Goal: Task Accomplishment & Management: Manage account settings

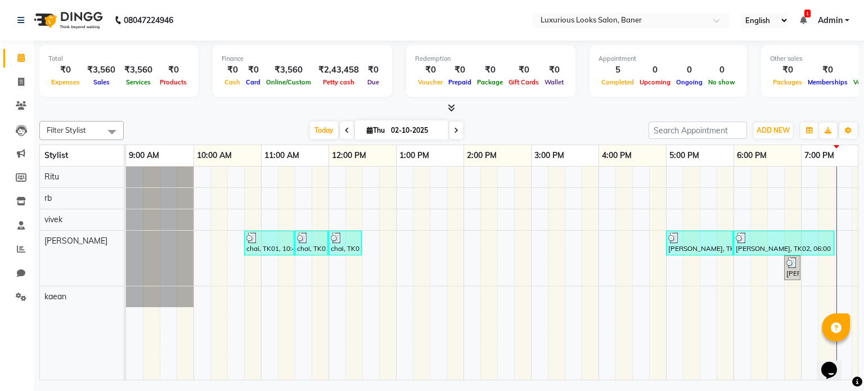
scroll to position [0, 56]
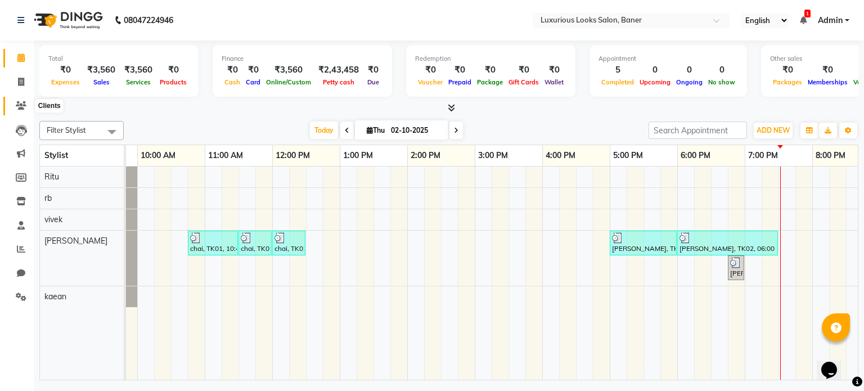
click at [22, 101] on span at bounding box center [21, 106] width 20 height 13
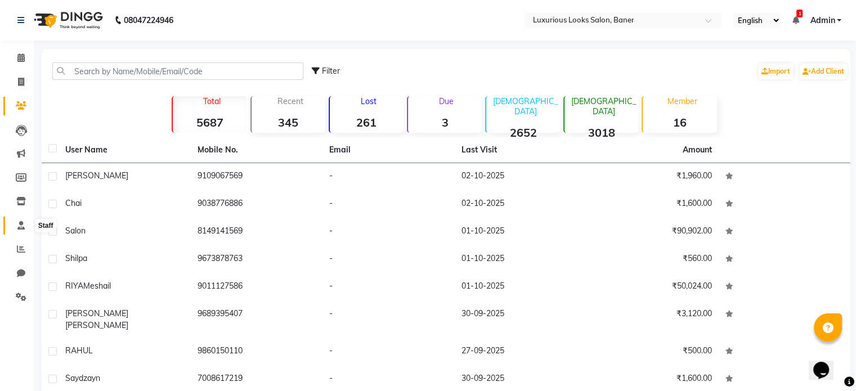
click at [16, 226] on span at bounding box center [21, 225] width 20 height 13
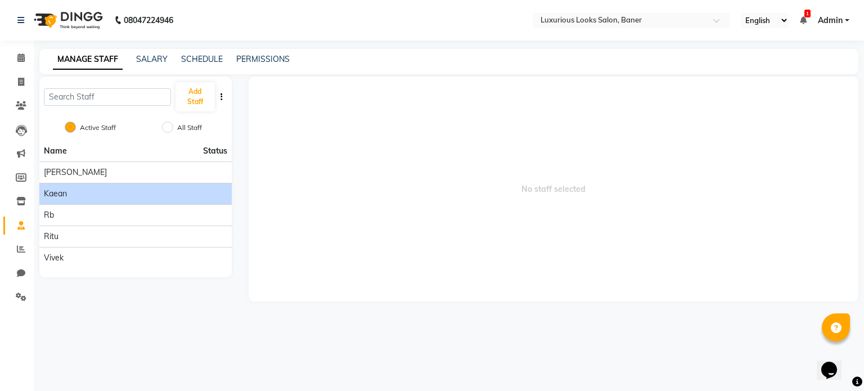
click at [96, 188] on div "kaean" at bounding box center [135, 194] width 183 height 12
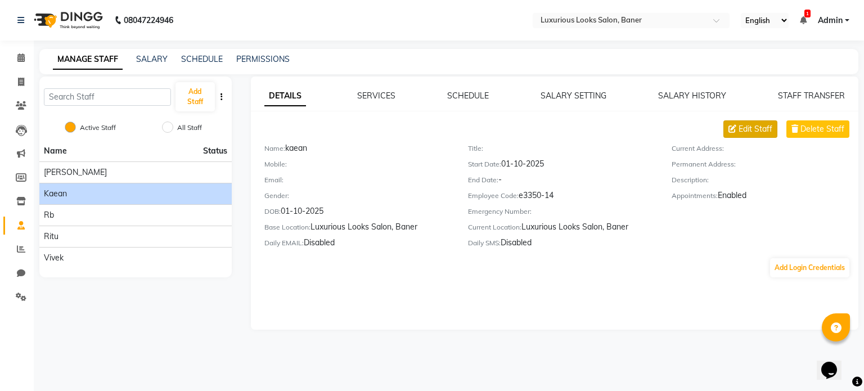
click at [732, 129] on icon at bounding box center [732, 129] width 8 height 8
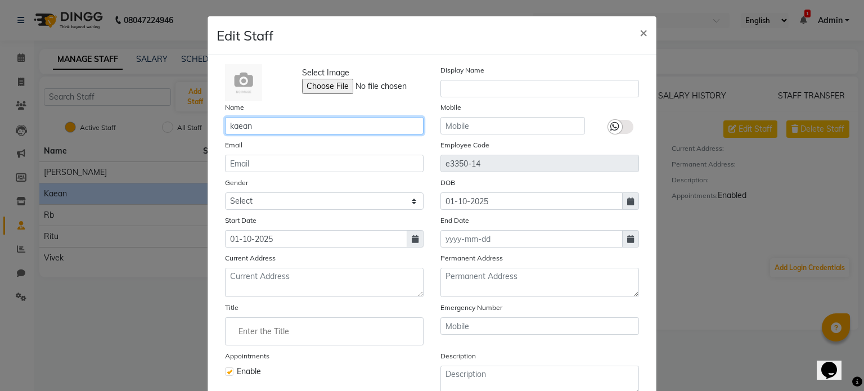
drag, startPoint x: 267, startPoint y: 125, endPoint x: 212, endPoint y: 131, distance: 54.9
click at [217, 131] on div "Name [PERSON_NAME]" at bounding box center [324, 117] width 215 height 33
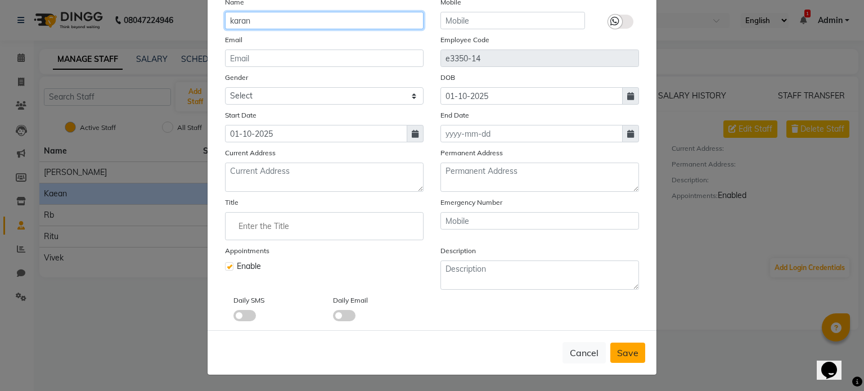
type input "karan"
click at [618, 355] on span "Save" at bounding box center [627, 352] width 21 height 11
checkbox input "false"
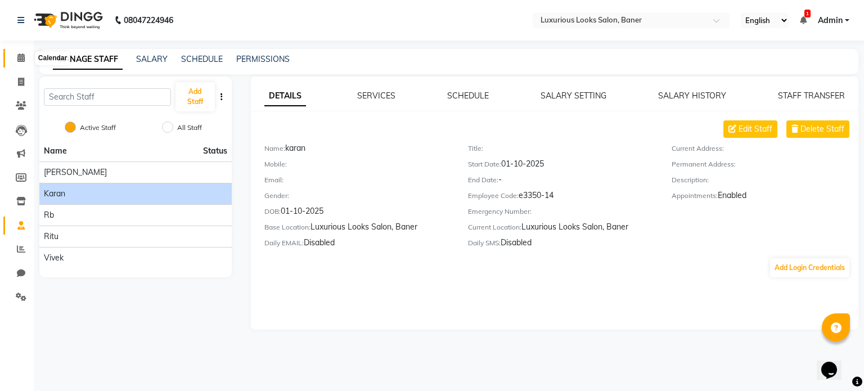
click at [22, 59] on icon at bounding box center [20, 57] width 7 height 8
